Goal: Information Seeking & Learning: Learn about a topic

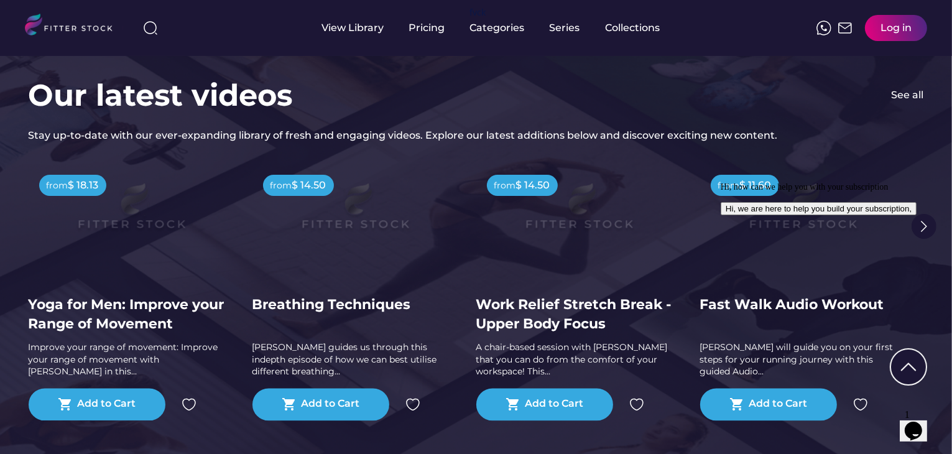
click at [746, 55] on div "View Library Pricing fvck Categories Series Collections Log in" at bounding box center [476, 28] width 902 height 56
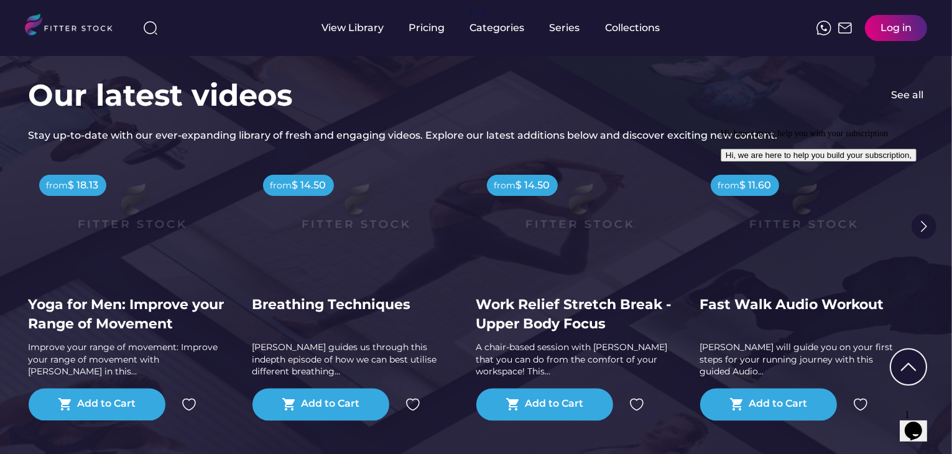
click at [637, 70] on div "Our latest videos See all Stay up-to-date with our ever-expanding library of fr…" at bounding box center [476, 262] width 952 height 500
click at [418, 23] on div "Pricing" at bounding box center [427, 28] width 36 height 14
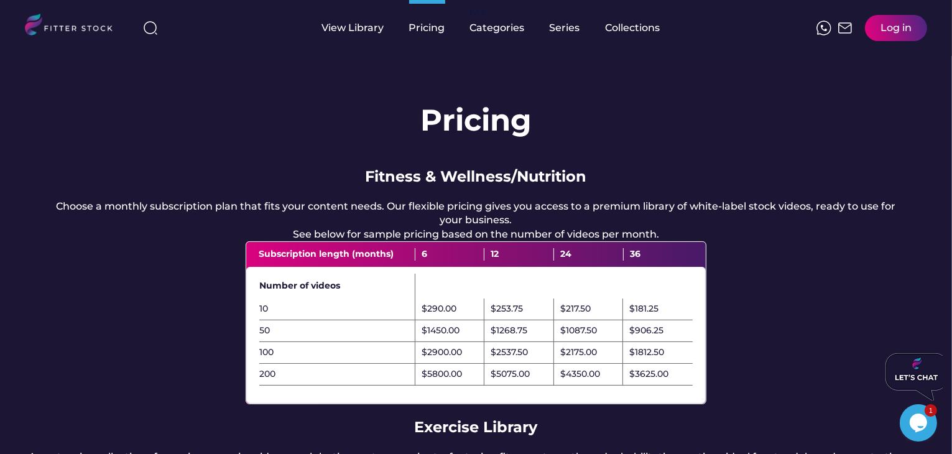
click at [601, 104] on div "Pricing Fitness & Wellness/Nutrition Choose a monthly subscription plan that fi…" at bounding box center [476, 418] width 952 height 725
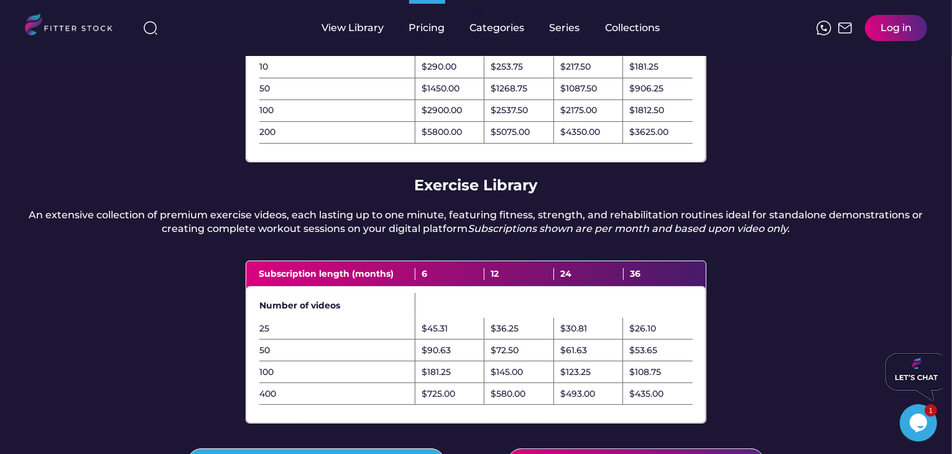
scroll to position [62, 0]
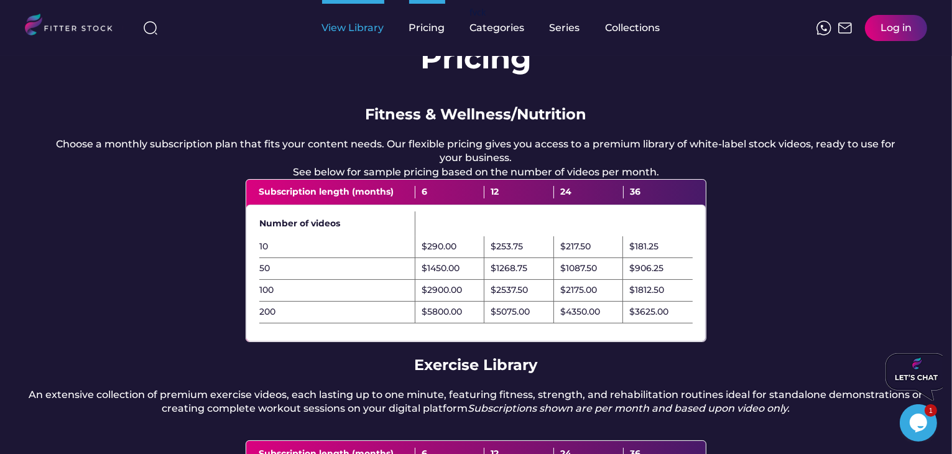
click at [377, 25] on div "View Library" at bounding box center [353, 28] width 62 height 14
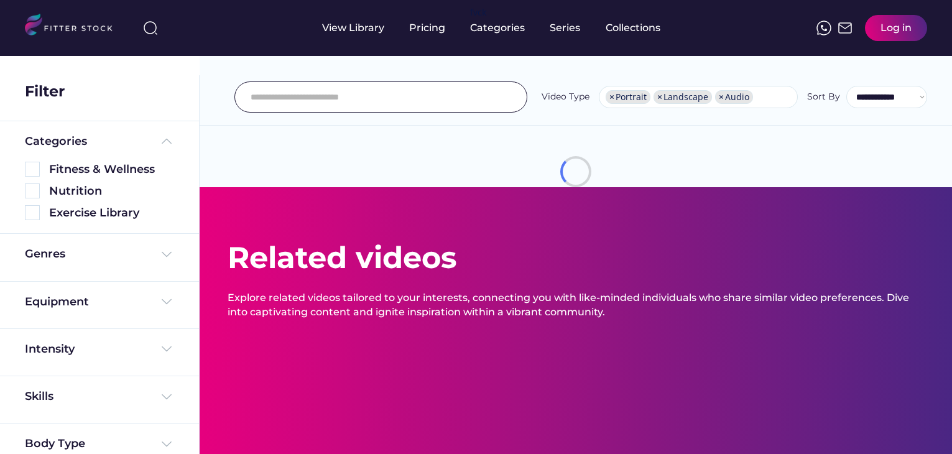
select select "**********"
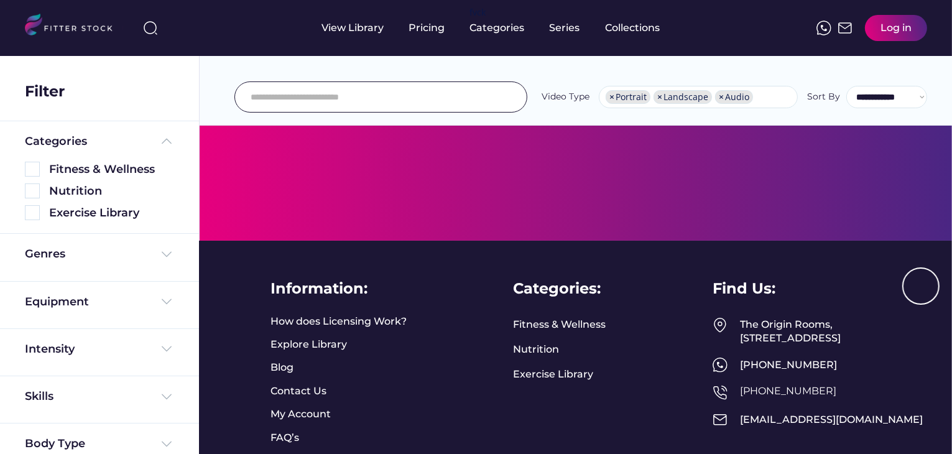
scroll to position [373, 0]
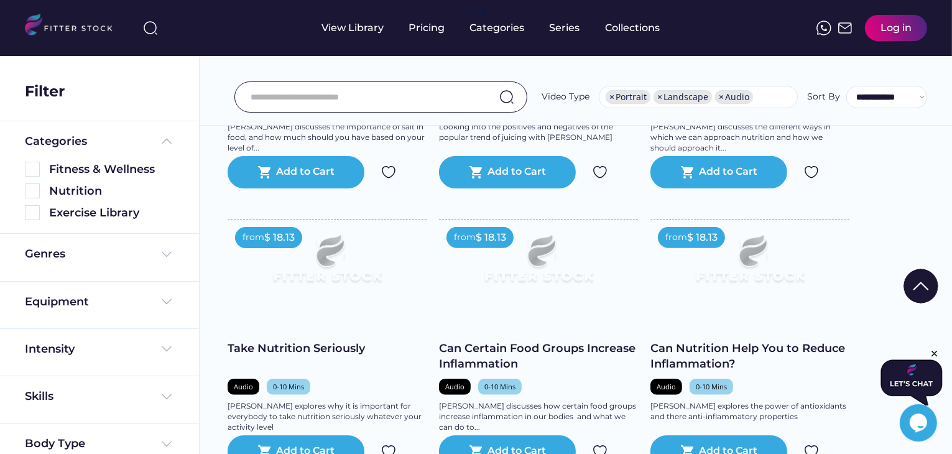
scroll to position [0, 0]
click at [65, 23] on img at bounding box center [74, 26] width 98 height 25
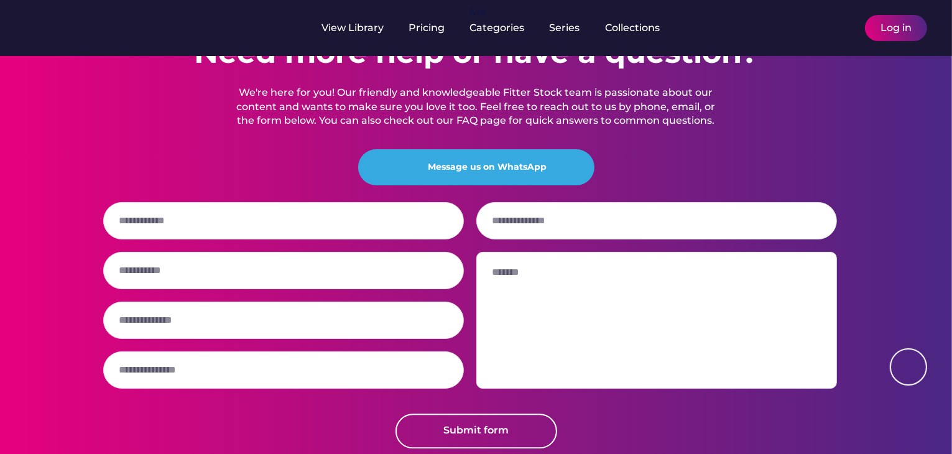
scroll to position [3315, 0]
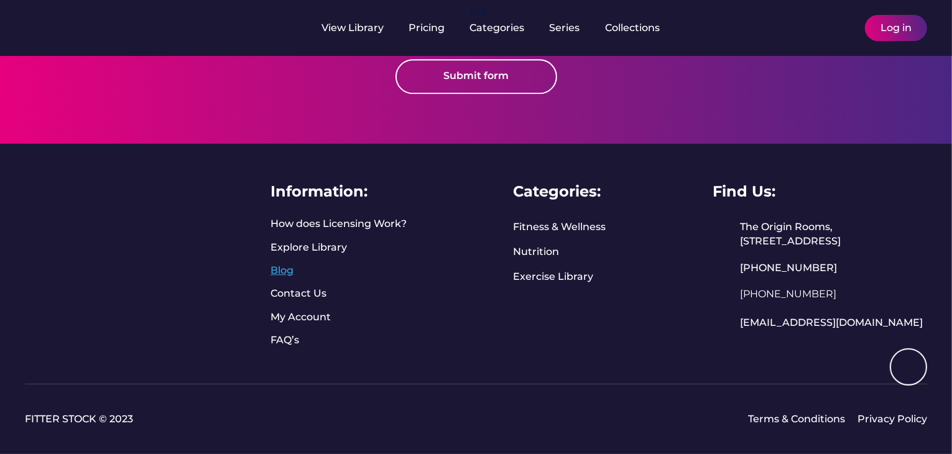
click at [272, 264] on link "Blog" at bounding box center [286, 271] width 31 height 14
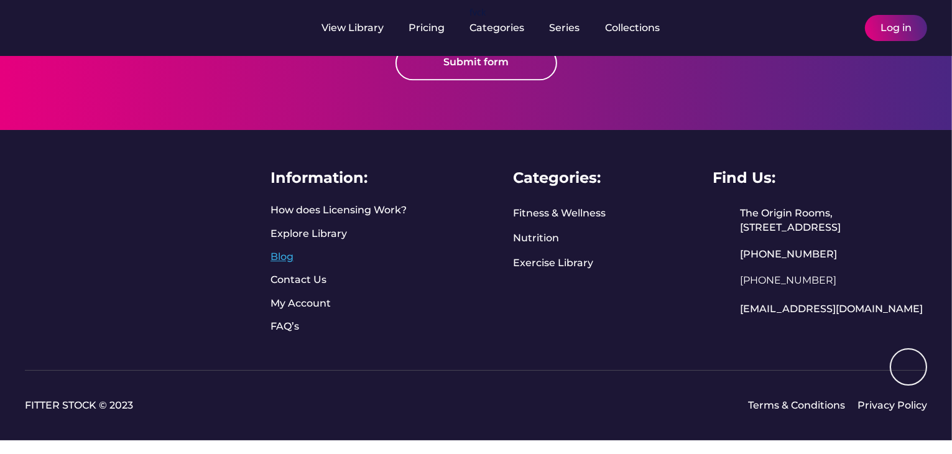
scroll to position [0, 0]
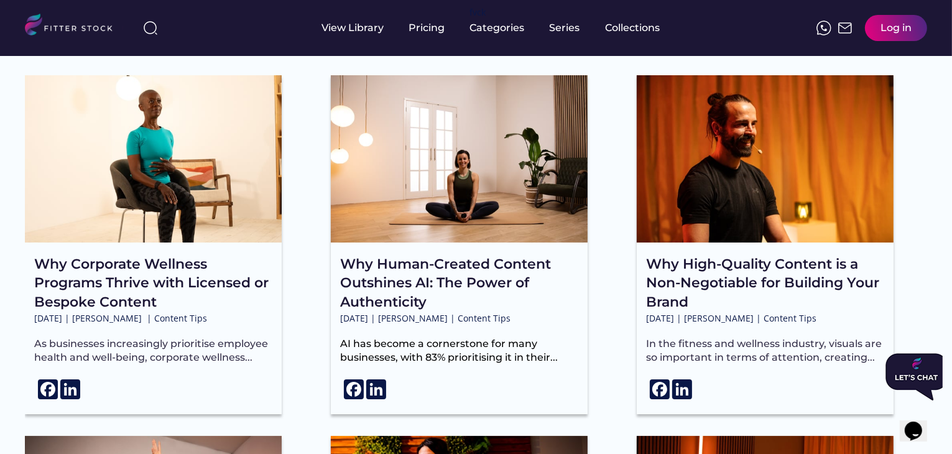
scroll to position [61, 0]
